Goal: Task Accomplishment & Management: Use online tool/utility

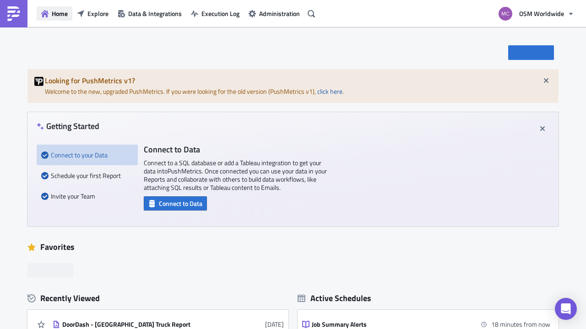
click at [52, 16] on span "Home" at bounding box center [60, 14] width 16 height 10
click at [91, 14] on span "Explore" at bounding box center [97, 14] width 21 height 10
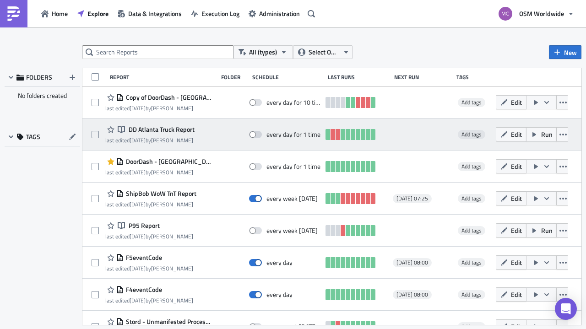
click at [171, 129] on span "DD Atlanta Truck Report" at bounding box center [160, 129] width 68 height 8
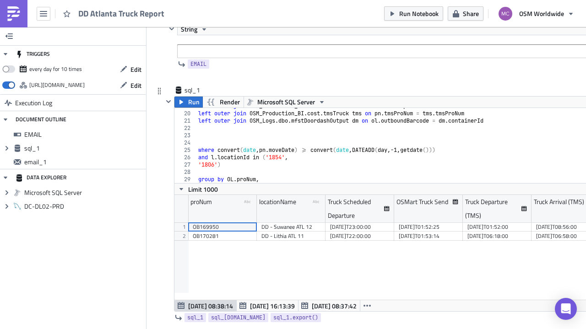
scroll to position [137, 0]
click at [396, 132] on div "left outer join OSM_Production_BI . cost . Location l on ol . locIdDrop = l . l…" at bounding box center [427, 148] width 463 height 90
type textarea "pn.moveDate"
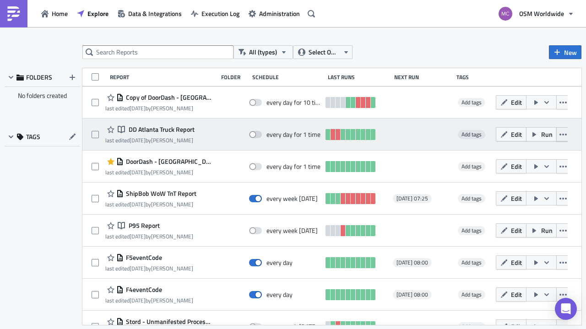
click at [560, 132] on icon "button" at bounding box center [563, 134] width 7 height 7
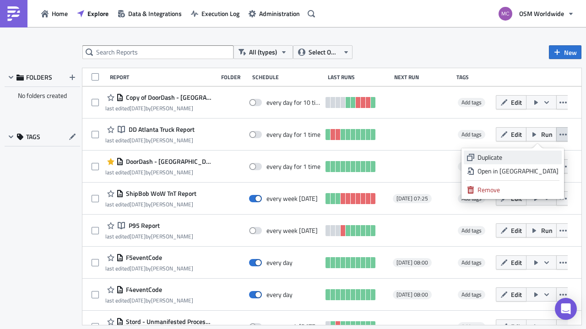
click at [534, 153] on div "Duplicate" at bounding box center [518, 157] width 81 height 9
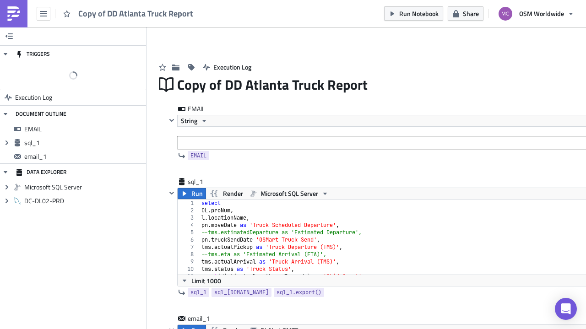
click at [113, 11] on span "Copy of DD Atlanta Truck Report" at bounding box center [136, 13] width 116 height 11
click at [113, 10] on span "Copy of DD Atlanta Truck Report" at bounding box center [136, 13] width 116 height 11
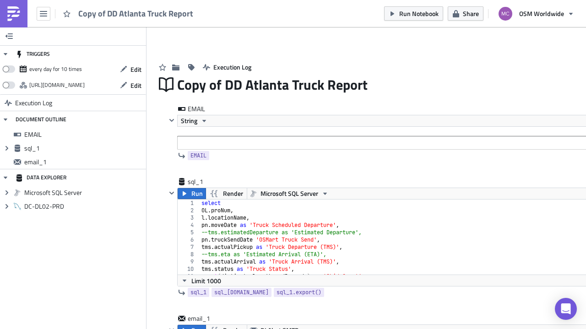
click at [113, 9] on span "Copy of DD Atlanta Truck Report" at bounding box center [136, 13] width 116 height 11
click at [103, 10] on span "Copy of DD Atlanta Truck Report" at bounding box center [136, 13] width 116 height 11
click at [44, 13] on icon "button" at bounding box center [43, 13] width 7 height 7
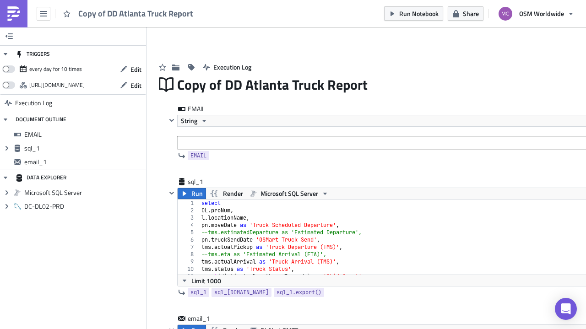
click at [100, 16] on span "Copy of DD Atlanta Truck Report" at bounding box center [136, 13] width 116 height 11
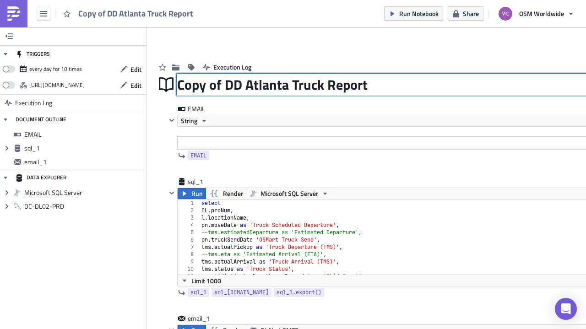
drag, startPoint x: 290, startPoint y: 86, endPoint x: 183, endPoint y: 82, distance: 107.2
click at [183, 82] on div "Copy of DD Atlanta Truck Report Copy of DD Atlanta Truck Report" at bounding box center [416, 84] width 479 height 21
click at [264, 88] on input "Copy of DD Atlanta Truck Report" at bounding box center [273, 84] width 193 height 17
drag, startPoint x: 286, startPoint y: 84, endPoint x: 156, endPoint y: 85, distance: 130.5
click at [156, 85] on div "Copy of DD Atlanta Truck Report Copy of DD Atlanta Truck Report" at bounding box center [406, 84] width 500 height 21
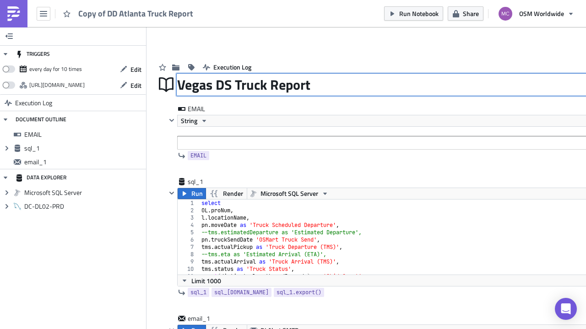
type input "Vegas DSP Truck Report"
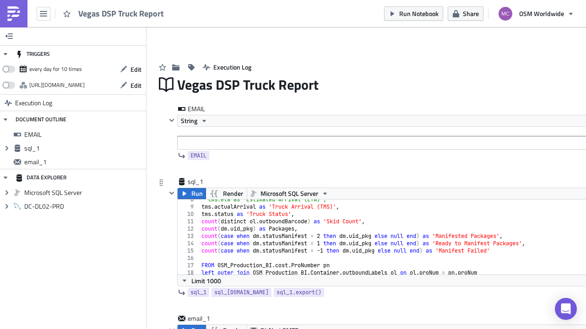
scroll to position [82, 0]
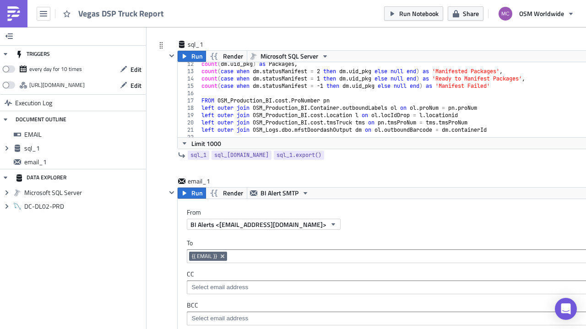
click at [282, 104] on div "count ( dm . uid_pkg ) as Packages , count ( case when dm . statusManifest = 2 …" at bounding box center [424, 105] width 449 height 90
type textarea "pn.moveDate"
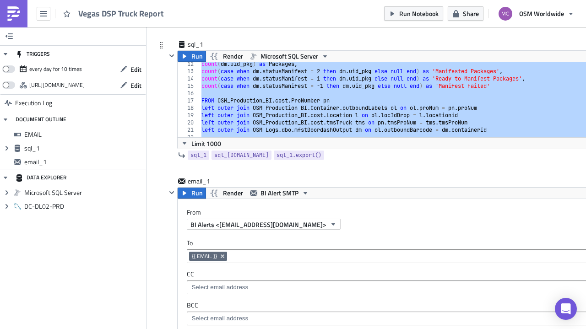
paste textarea
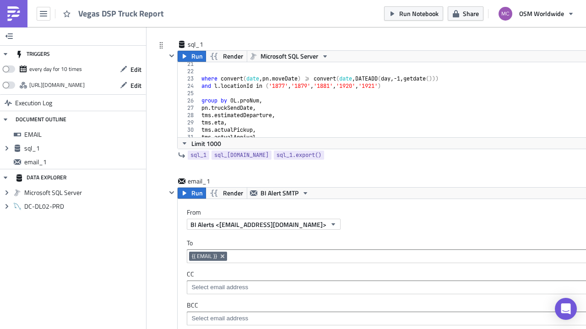
scroll to position [203, 0]
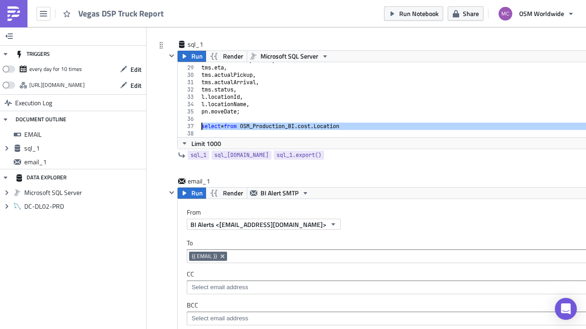
drag, startPoint x: 366, startPoint y: 131, endPoint x: 167, endPoint y: 127, distance: 199.7
click at [167, 127] on div "Run Render Microsoft SQL Server 28 29 30 31 32 33 34 35 36 37 38 tms . estimate…" at bounding box center [411, 99] width 490 height 99
type textarea "select * from OSM_Production_BI.cost.Location"
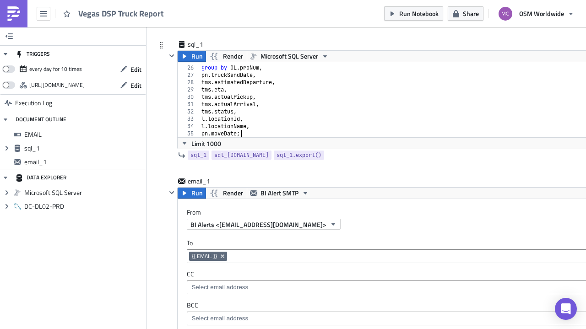
type textarea "pn.moveDate"
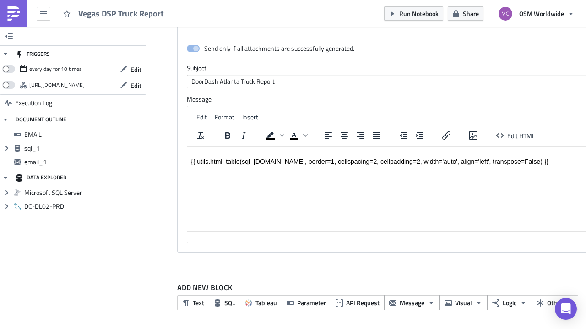
scroll to position [444, 0]
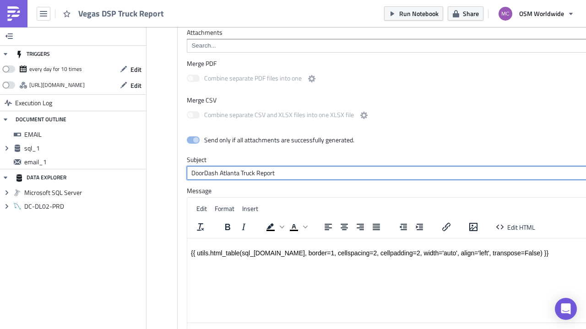
drag, startPoint x: 219, startPoint y: 171, endPoint x: 95, endPoint y: 172, distance: 124.1
click at [95, 171] on div "TRIGGERS every day for 10 times Edit [URL][DOMAIN_NAME] Edit Execution Log DOCU…" at bounding box center [293, 2] width 586 height 839
drag, startPoint x: 239, startPoint y: 174, endPoint x: 172, endPoint y: 171, distance: 67.4
click at [172, 171] on div "Run Render BI Alert SMTP From BI Alerts <[EMAIL_ADDRESS][DOMAIN_NAME]> To {{ EM…" at bounding box center [411, 112] width 490 height 463
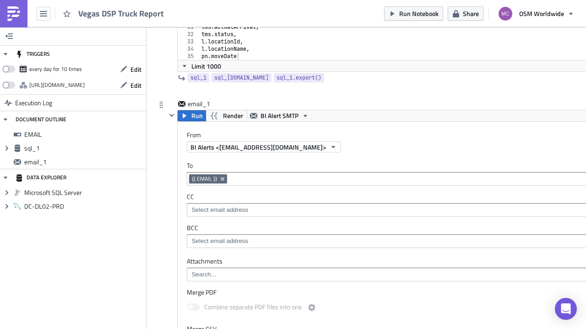
scroll to position [0, 0]
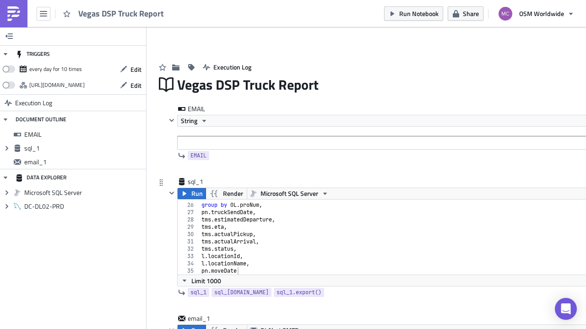
type input "Las Vegas DSP Truck Report"
type textarea "tms.actualPickup,"
click at [363, 232] on div "group by OL . proNum , pn . truckSendDate , tms . estimatedDeparture , tms . et…" at bounding box center [424, 239] width 449 height 90
click at [178, 11] on div "Vegas DSP Truck Report Run Notebook Share OSM Worldwide" at bounding box center [293, 13] width 586 height 27
click at [352, 87] on div "Vegas DSP Truck Report" at bounding box center [416, 84] width 479 height 21
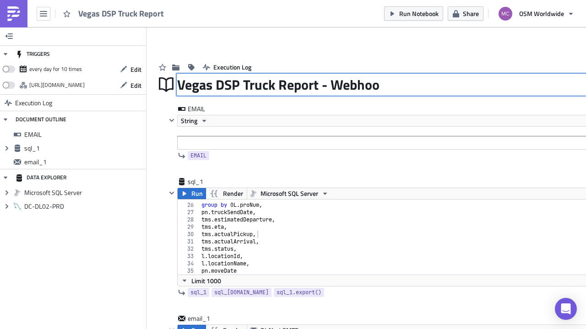
type input "Vegas DSP Truck Report - Webhoob"
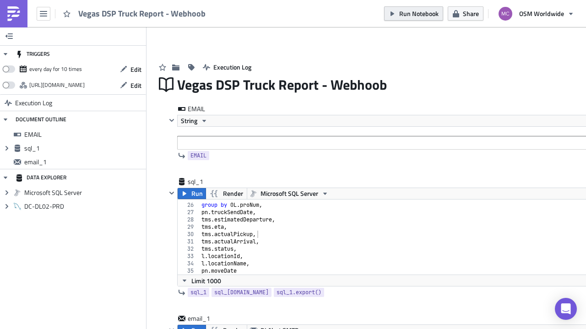
click at [426, 15] on span "Run Notebook" at bounding box center [418, 14] width 39 height 10
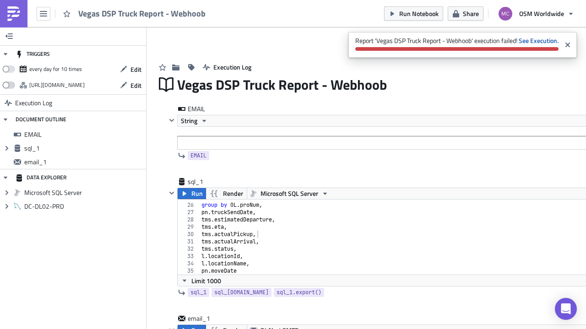
click at [10, 84] on span at bounding box center [8, 85] width 13 height 7
click at [10, 84] on input "checkbox" at bounding box center [7, 83] width 6 height 6
checkbox input "true"
click at [85, 85] on div "[URL][DOMAIN_NAME]" at bounding box center [56, 85] width 55 height 14
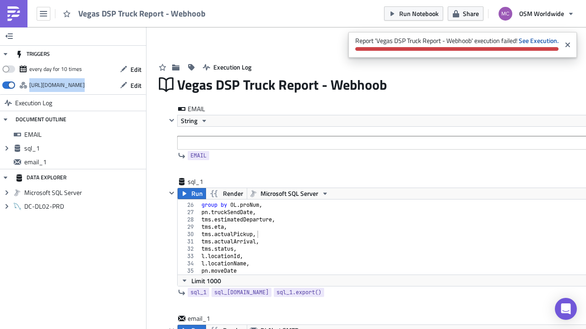
click at [85, 84] on div "[URL][DOMAIN_NAME]" at bounding box center [56, 85] width 55 height 14
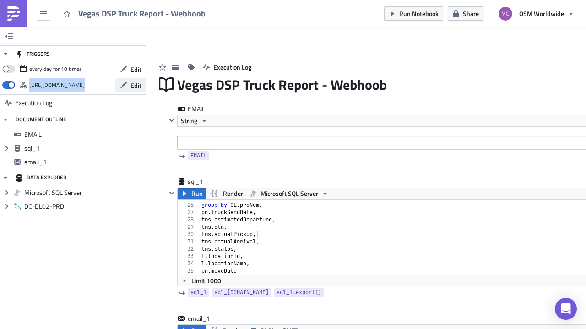
click at [121, 83] on icon "button" at bounding box center [123, 85] width 7 height 7
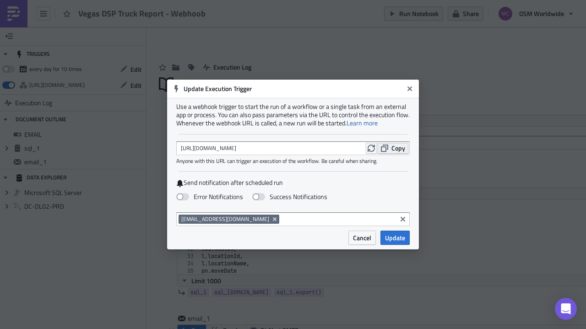
click at [394, 148] on span "Copy" at bounding box center [399, 148] width 14 height 10
click at [405, 88] on button "Close" at bounding box center [410, 89] width 14 height 14
